Goal: Task Accomplishment & Management: Complete application form

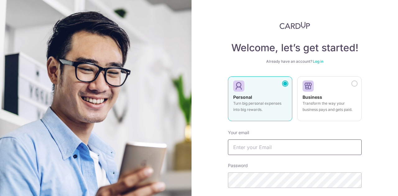
click at [258, 148] on input "text" at bounding box center [295, 148] width 134 height 16
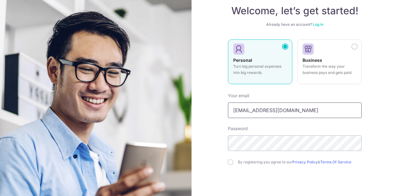
type input "[EMAIL_ADDRESS][DOMAIN_NAME]"
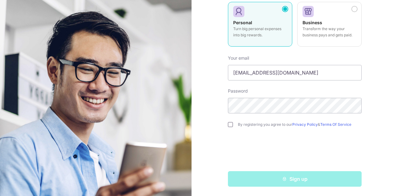
click at [228, 126] on input "checkbox" at bounding box center [230, 124] width 5 height 5
checkbox input "true"
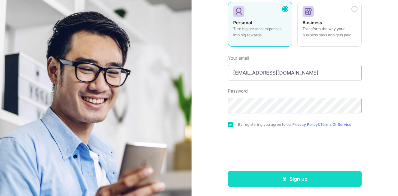
click at [276, 181] on button "Sign up" at bounding box center [295, 179] width 134 height 16
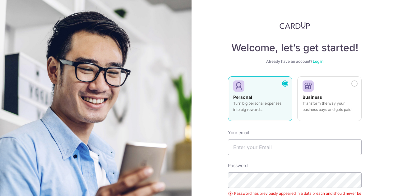
scroll to position [89, 0]
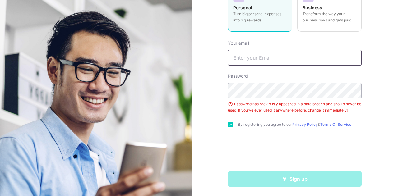
click at [255, 61] on input "text" at bounding box center [295, 58] width 134 height 16
type input "[EMAIL_ADDRESS][DOMAIN_NAME]"
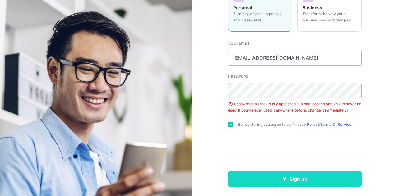
click at [252, 176] on button "Sign up" at bounding box center [295, 179] width 134 height 16
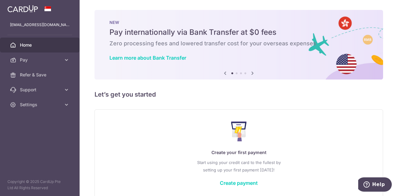
scroll to position [30, 0]
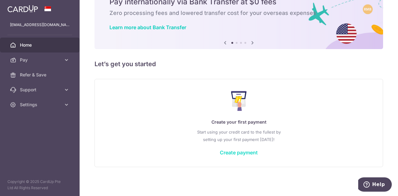
click at [239, 154] on link "Create payment" at bounding box center [239, 152] width 38 height 6
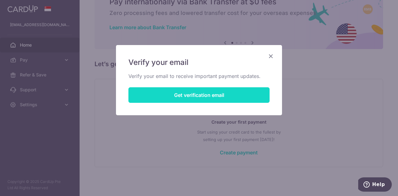
click at [234, 96] on button "Get verification email" at bounding box center [198, 95] width 141 height 16
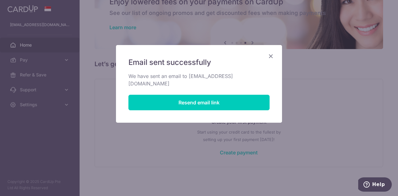
click at [273, 56] on icon "Close" at bounding box center [270, 56] width 7 height 8
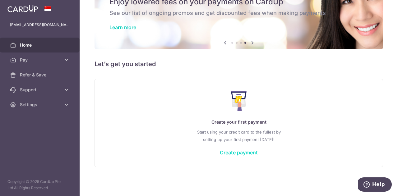
click at [238, 152] on link "Create payment" at bounding box center [239, 152] width 38 height 6
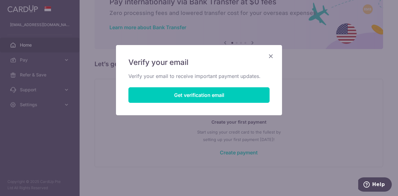
click at [271, 58] on icon "Close" at bounding box center [270, 56] width 7 height 8
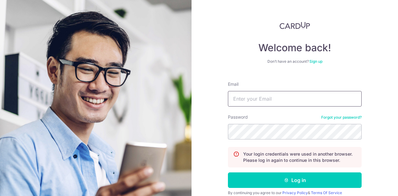
click at [260, 95] on input "Email" at bounding box center [295, 99] width 134 height 16
type input "[EMAIL_ADDRESS][DOMAIN_NAME]"
click at [228, 172] on button "Log in" at bounding box center [295, 180] width 134 height 16
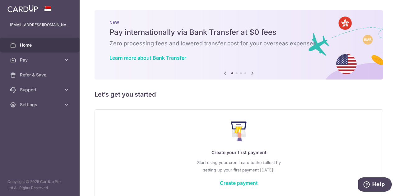
click at [241, 185] on link "Create payment" at bounding box center [239, 183] width 38 height 6
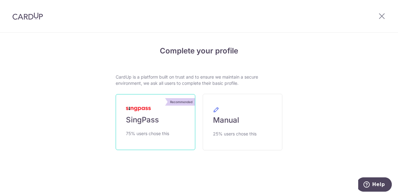
click at [148, 131] on span "75% users chose this" at bounding box center [147, 133] width 43 height 7
click at [146, 115] on span "SingPass" at bounding box center [142, 119] width 33 height 10
